Goal: Transaction & Acquisition: Purchase product/service

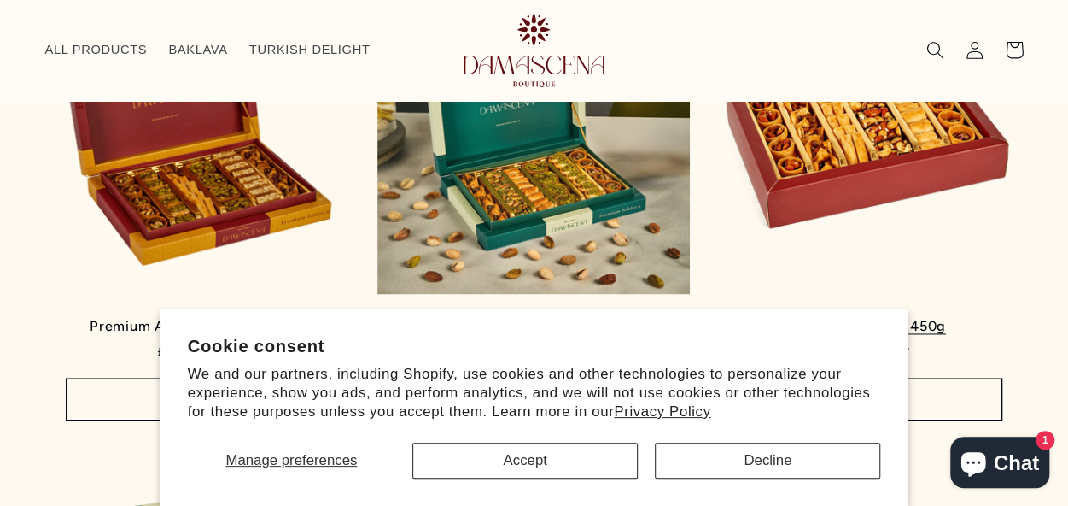
scroll to position [1085, 0]
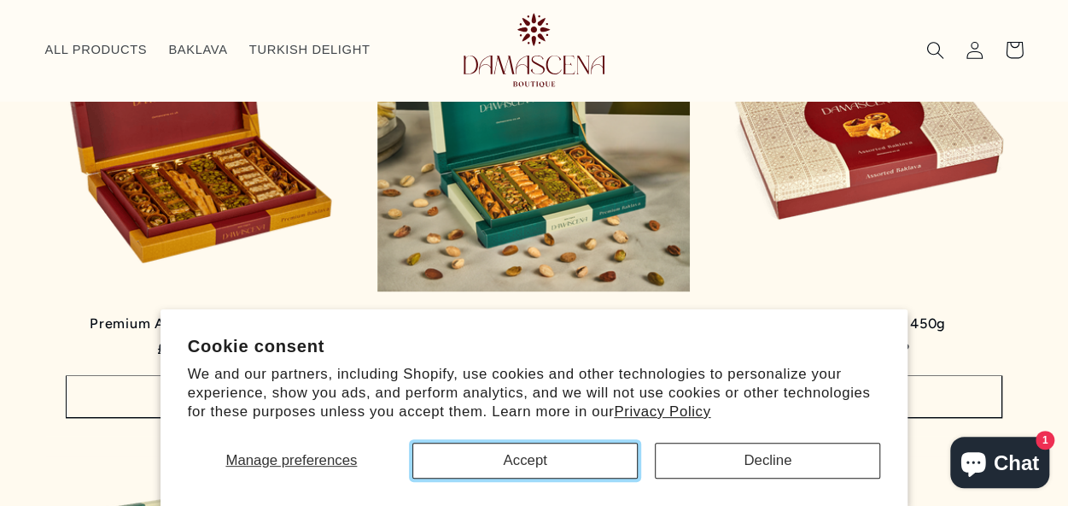
click at [553, 459] on button "Accept" at bounding box center [524, 460] width 225 height 36
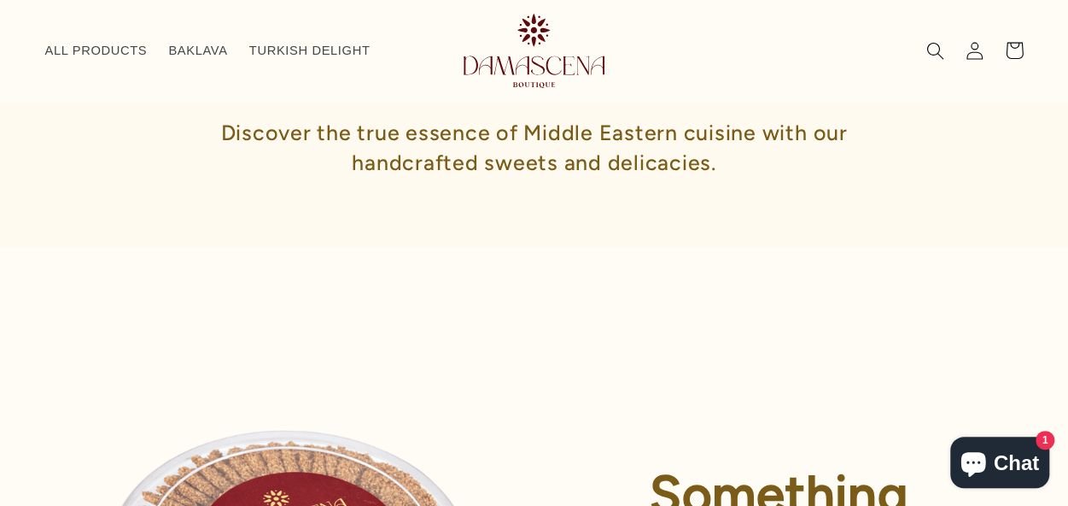
scroll to position [0, 0]
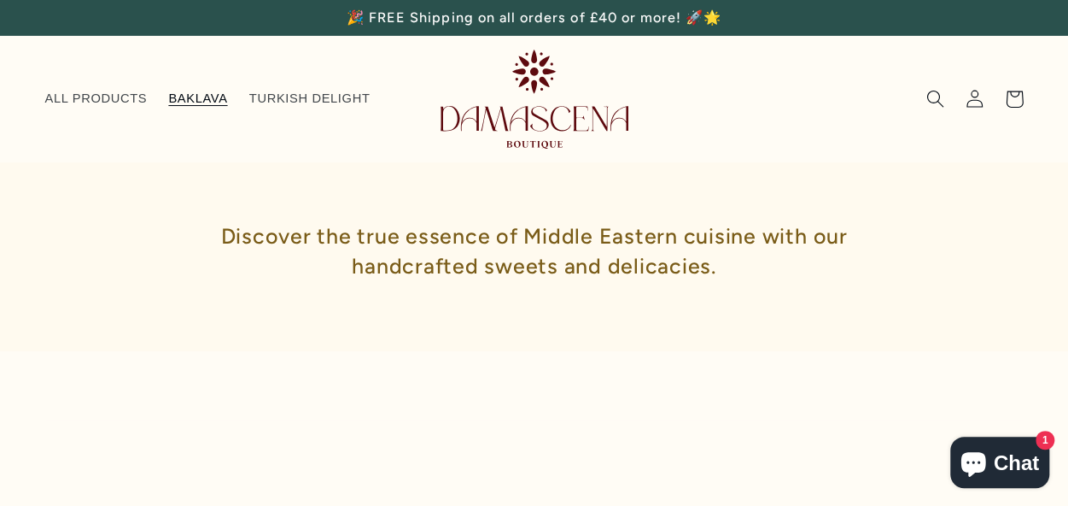
click at [186, 103] on span "BAKLAVA" at bounding box center [197, 99] width 59 height 16
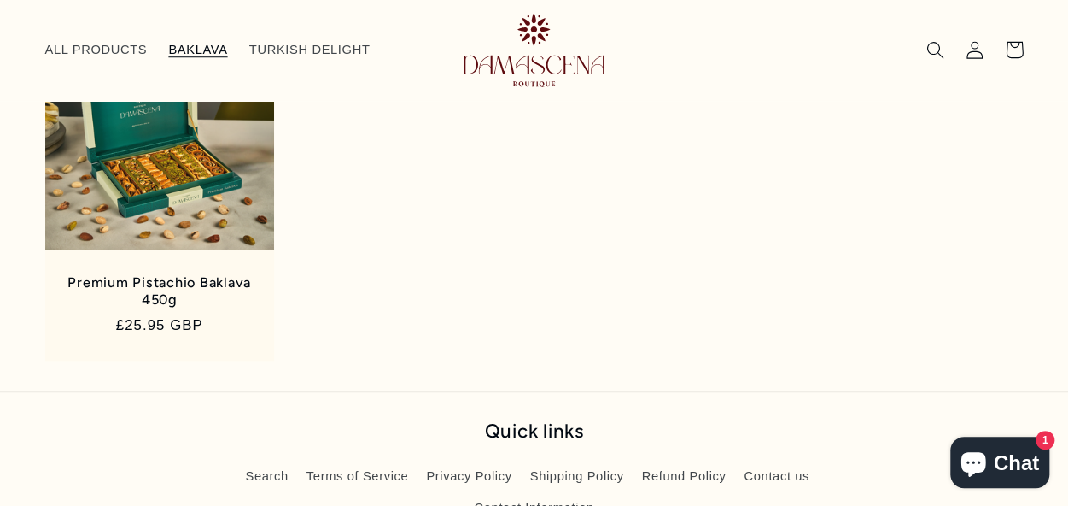
scroll to position [658, 0]
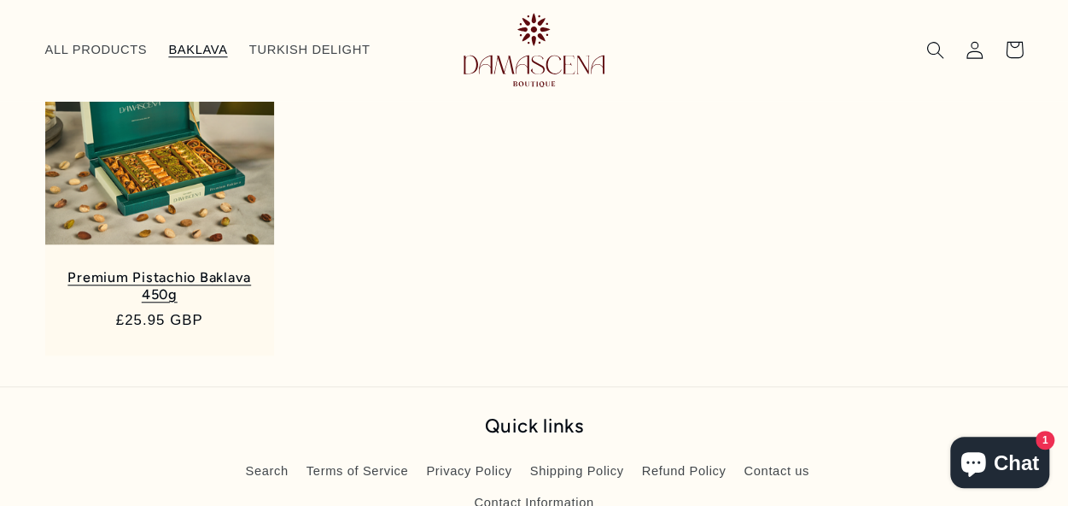
click at [154, 269] on link "Premium Pistachio Baklava 450g" at bounding box center [160, 286] width 194 height 35
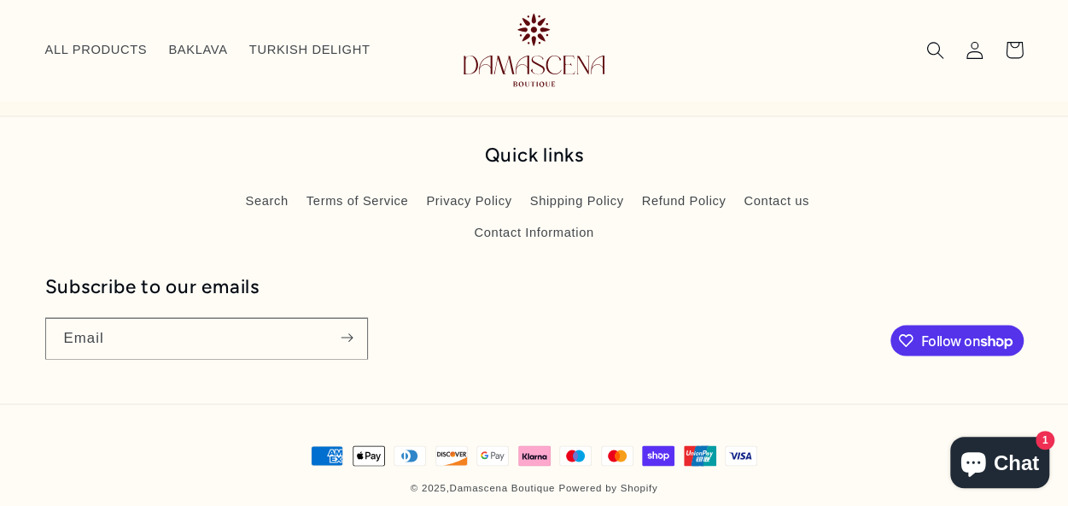
scroll to position [1435, 0]
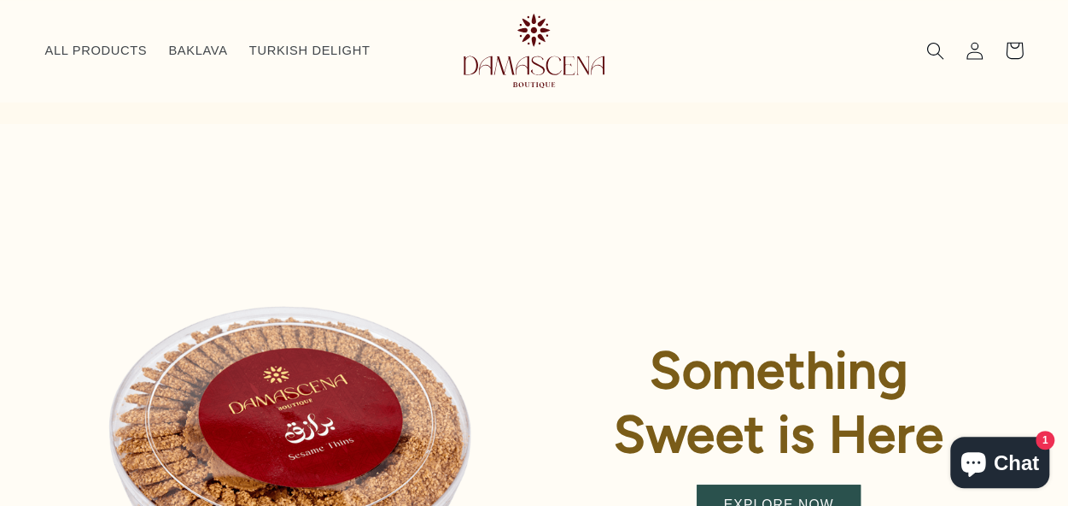
scroll to position [60, 0]
